Goal: Check status

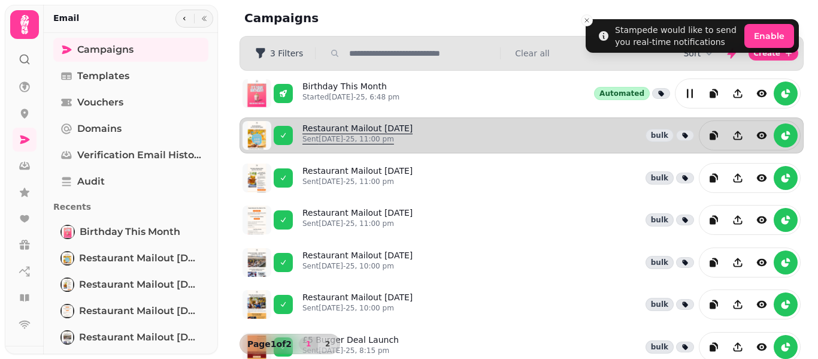
click at [397, 129] on link "Restaurant Mailout [DATE] Sent [DATE]-25, 11:00 pm" at bounding box center [357, 135] width 110 height 26
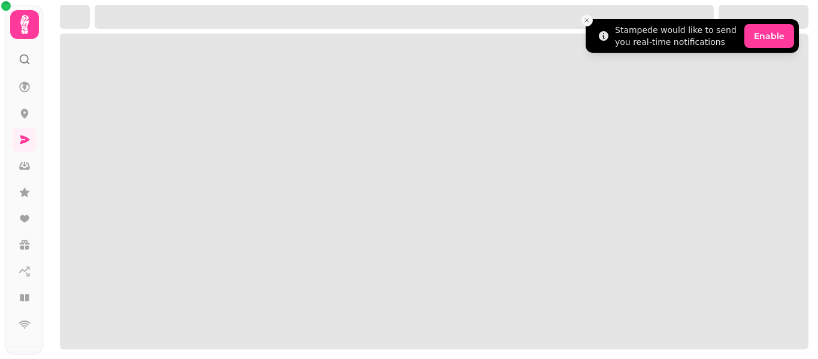
click at [588, 20] on icon "Close toast" at bounding box center [586, 20] width 7 height 7
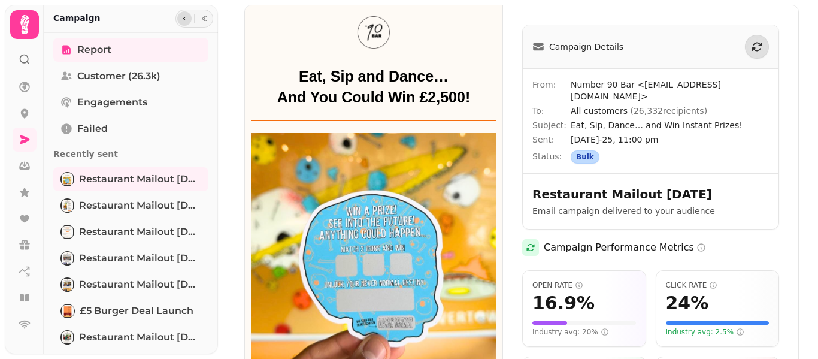
click at [181, 17] on icon "button" at bounding box center [184, 18] width 7 height 7
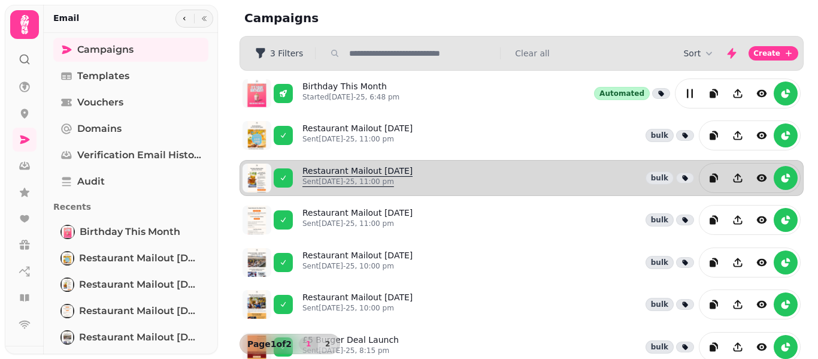
click at [316, 167] on link "Restaurant Mailout [DATE] Sent [DATE]-25, 11:00 pm" at bounding box center [357, 178] width 110 height 26
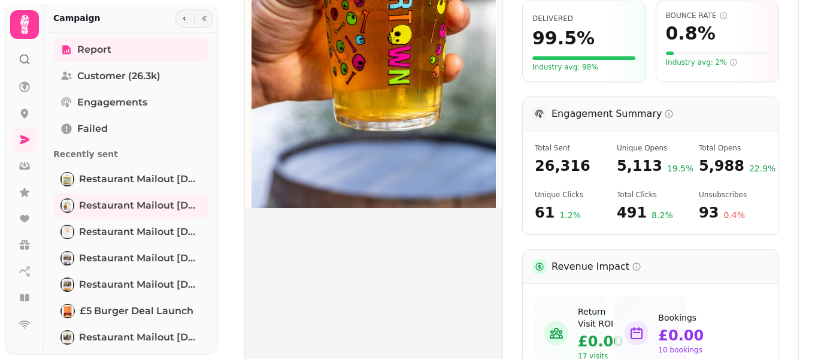
scroll to position [621, 0]
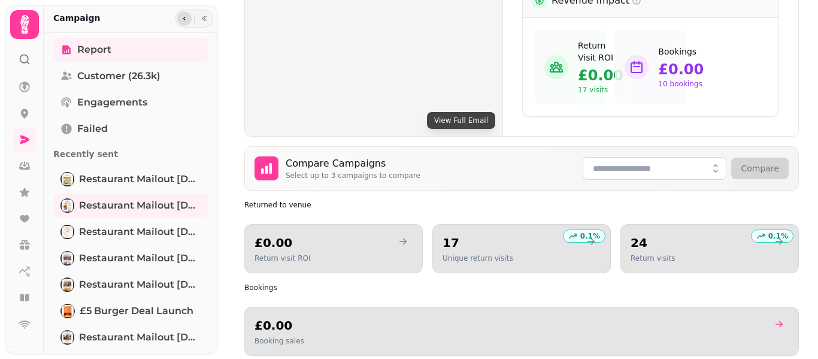
click at [186, 17] on button "button" at bounding box center [184, 18] width 14 height 14
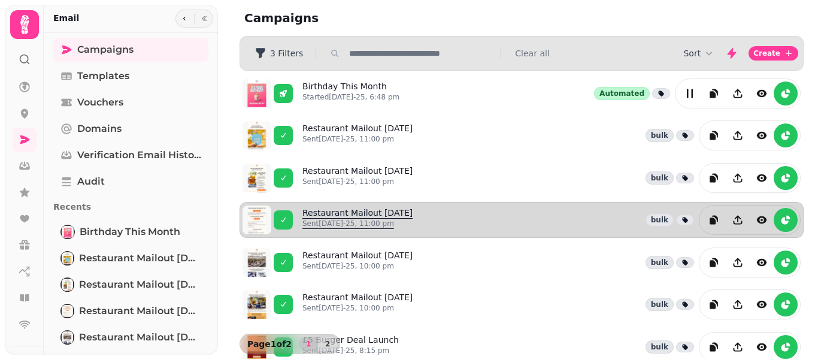
click at [362, 218] on p "Sent [DATE]-25, 11:00 pm" at bounding box center [357, 223] width 110 height 10
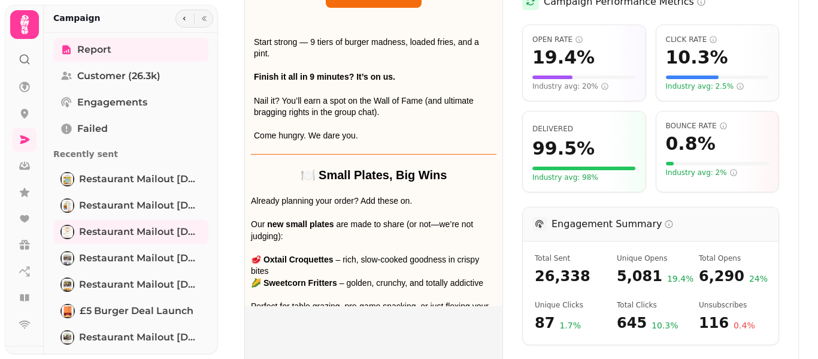
scroll to position [478, 0]
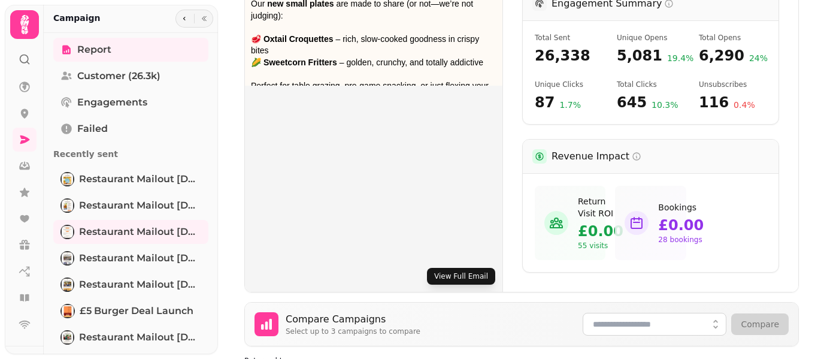
click at [456, 268] on button "View Full Email" at bounding box center [461, 276] width 68 height 17
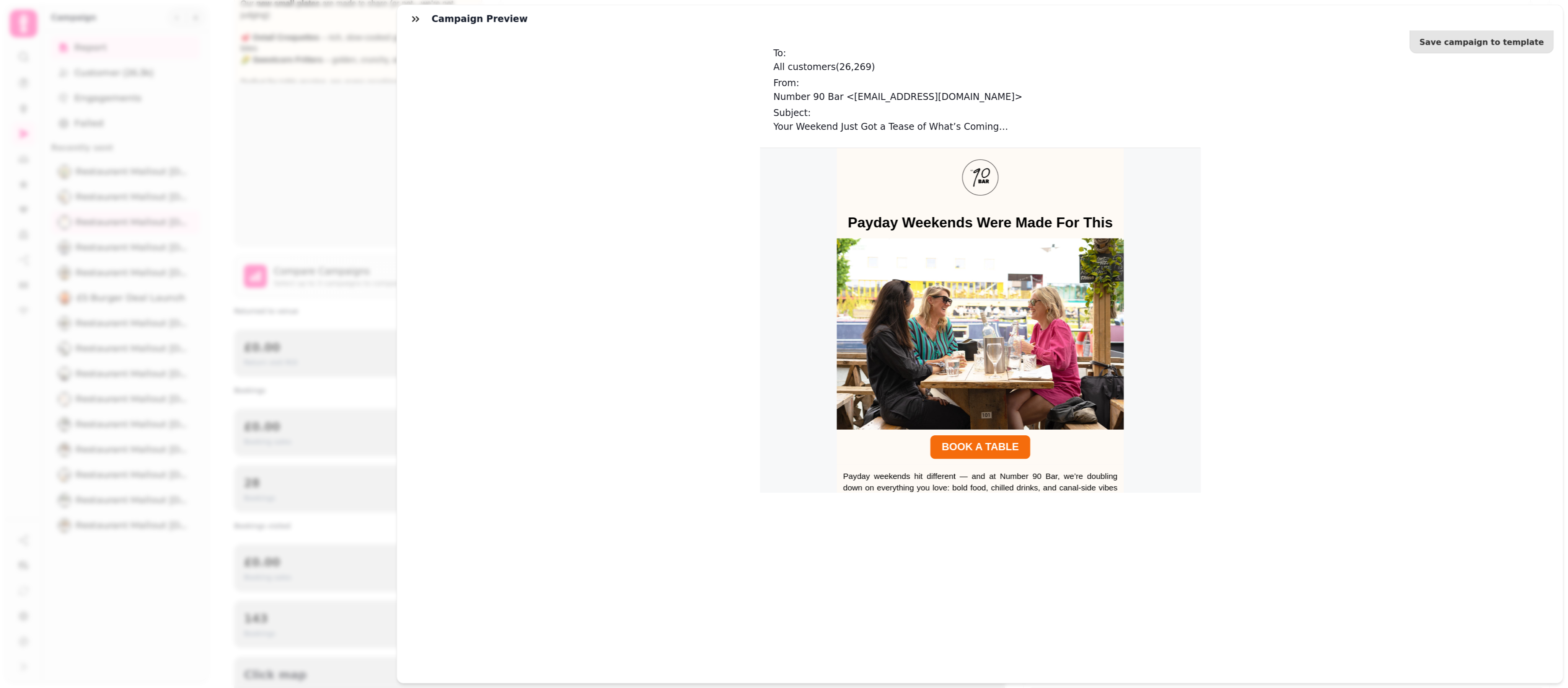
scroll to position [306, 0]
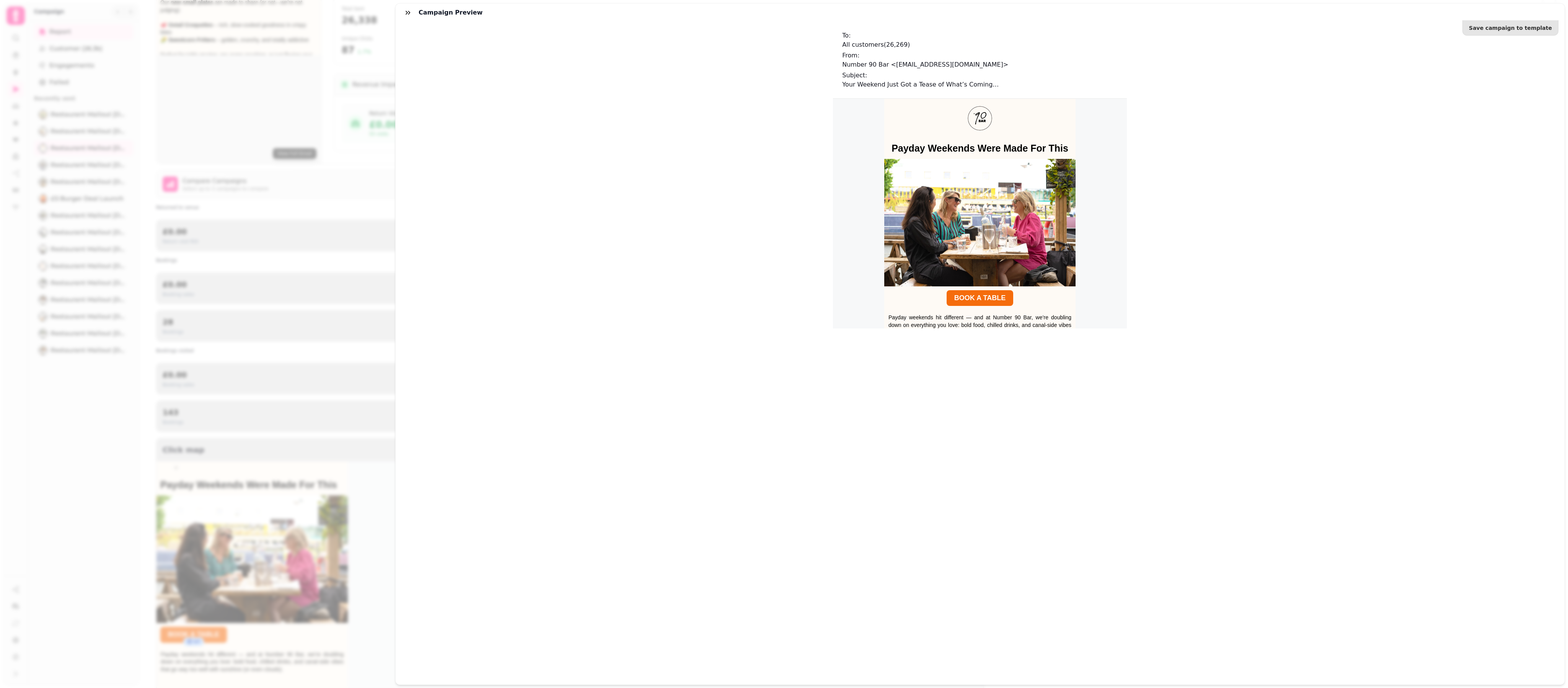
drag, startPoint x: 506, startPoint y: 1, endPoint x: 782, endPoint y: 290, distance: 399.6
click at [522, 229] on div "Save campaign to template To: All customers ( 26,269 ) From: Number 90 Bar <[EM…" at bounding box center [980, 353] width 1169 height 662
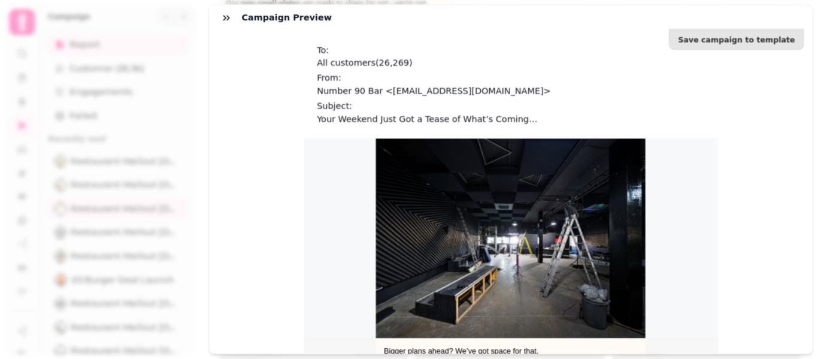
scroll to position [478, 0]
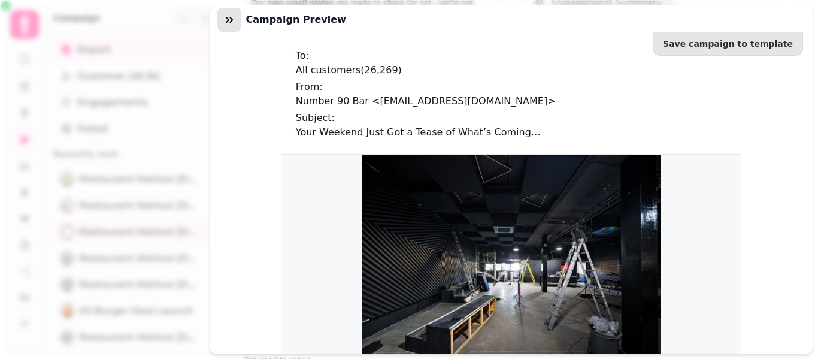
click at [224, 24] on icon "button" at bounding box center [229, 20] width 12 height 12
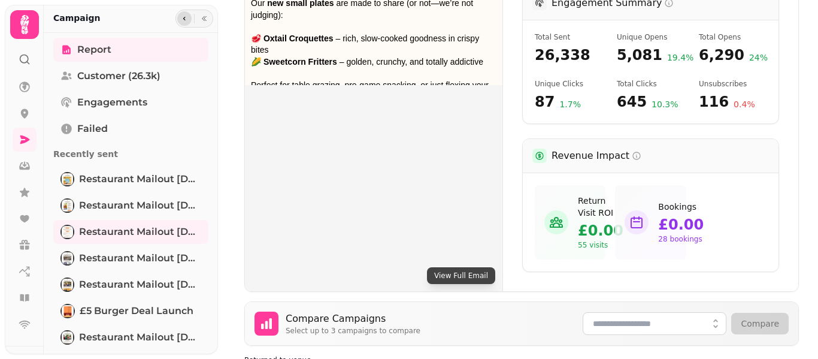
click at [184, 22] on icon "button" at bounding box center [184, 18] width 7 height 7
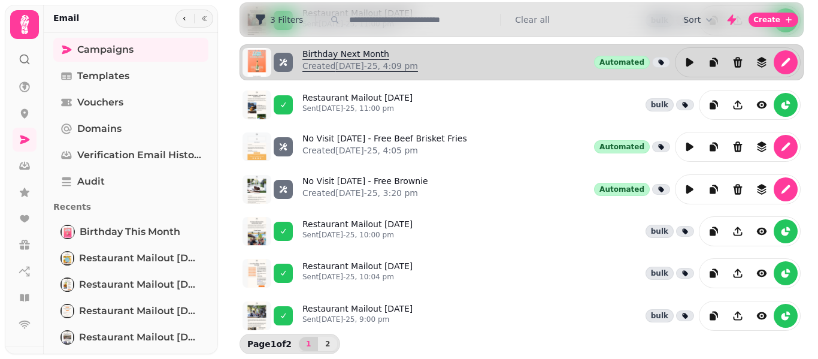
scroll to position [368, 0]
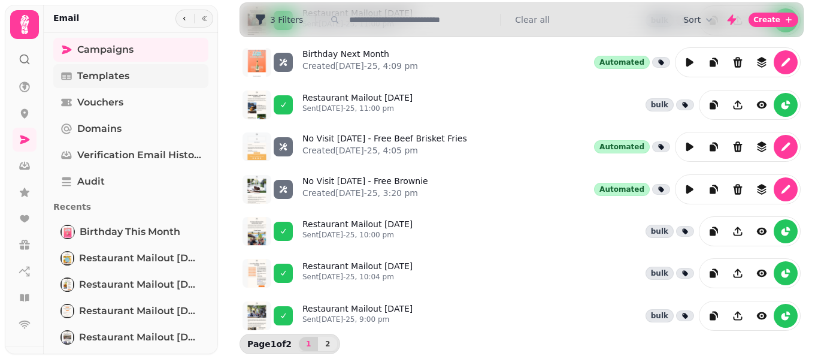
click at [122, 68] on link "Templates" at bounding box center [130, 76] width 155 height 24
